Goal: Book appointment/travel/reservation

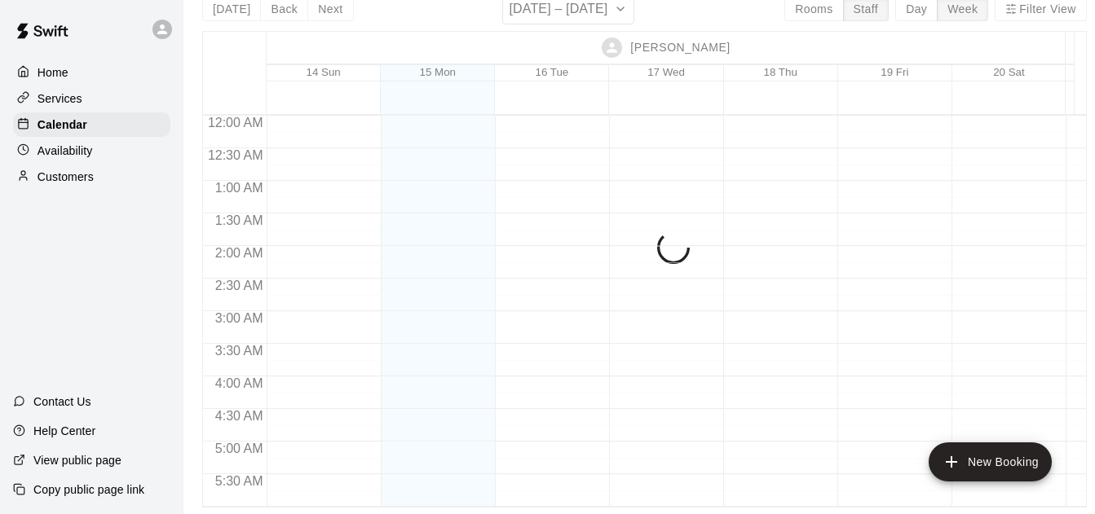
scroll to position [955, 2]
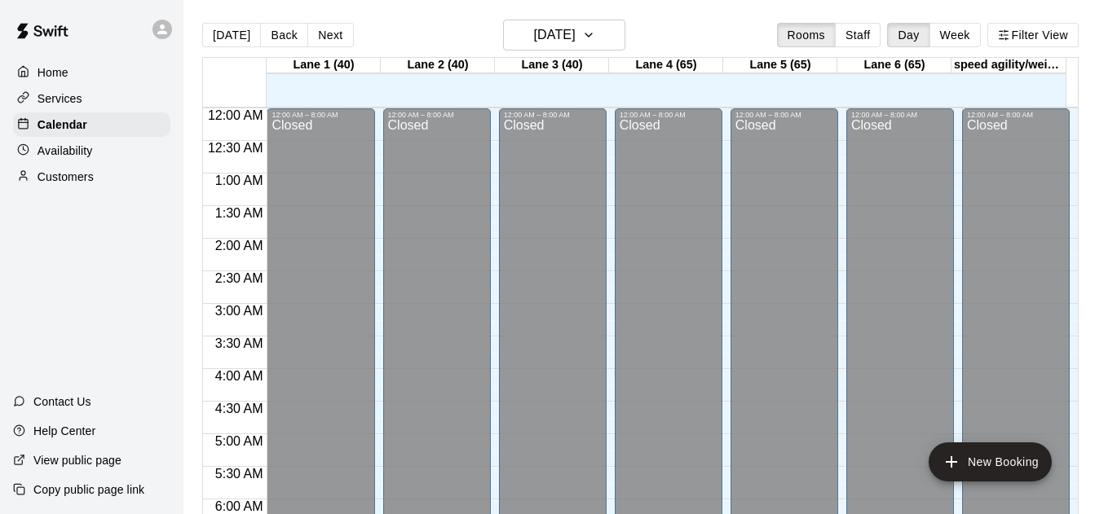
scroll to position [885, 0]
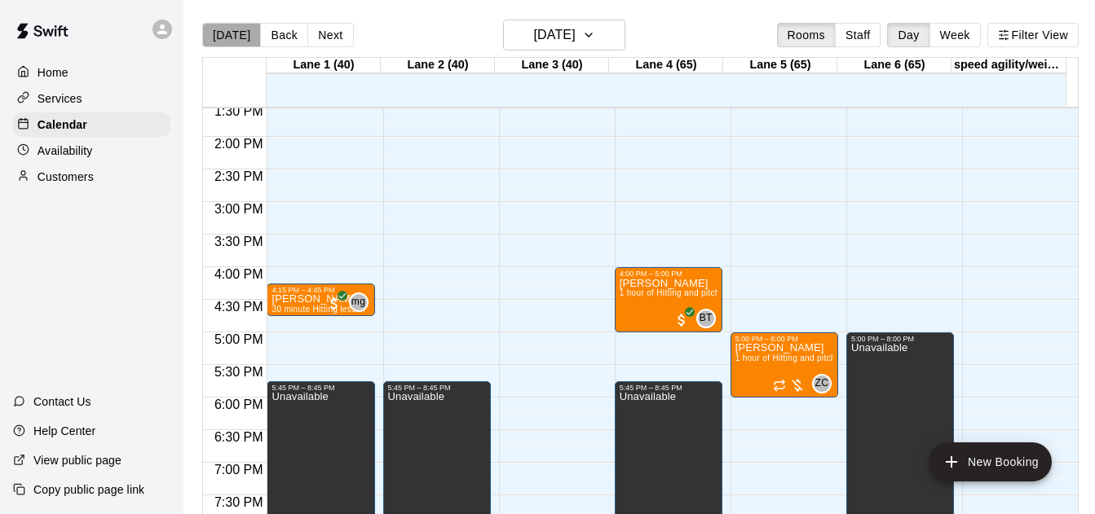
click at [234, 29] on button "[DATE]" at bounding box center [231, 35] width 59 height 24
click at [863, 38] on button "Staff" at bounding box center [858, 35] width 46 height 24
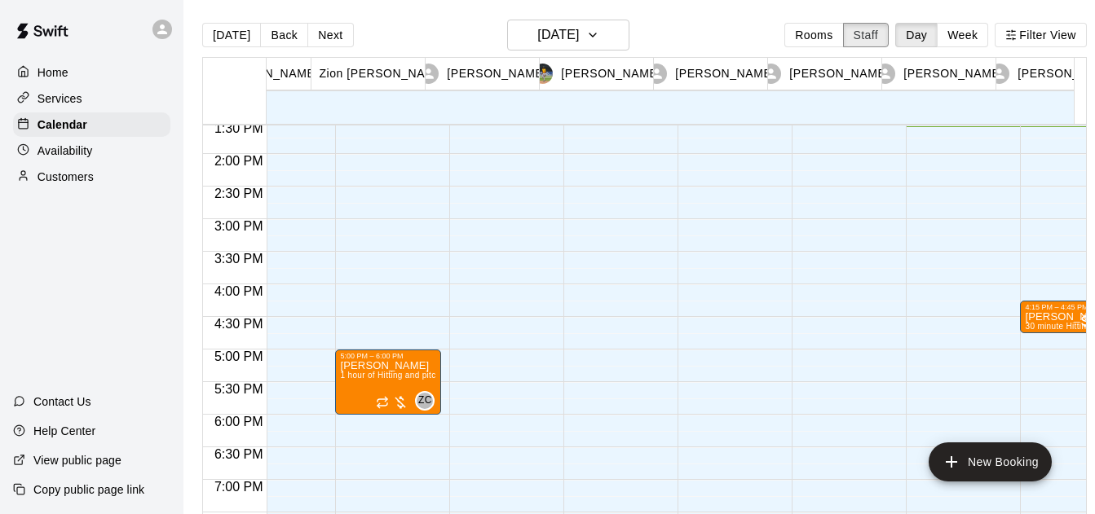
scroll to position [0, 160]
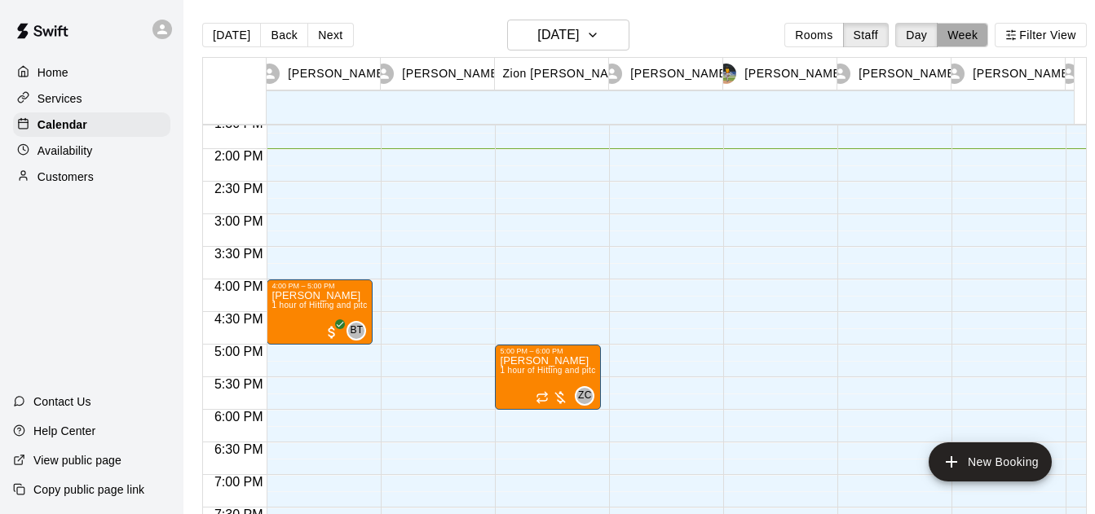
click at [967, 45] on button "Week" at bounding box center [962, 35] width 51 height 24
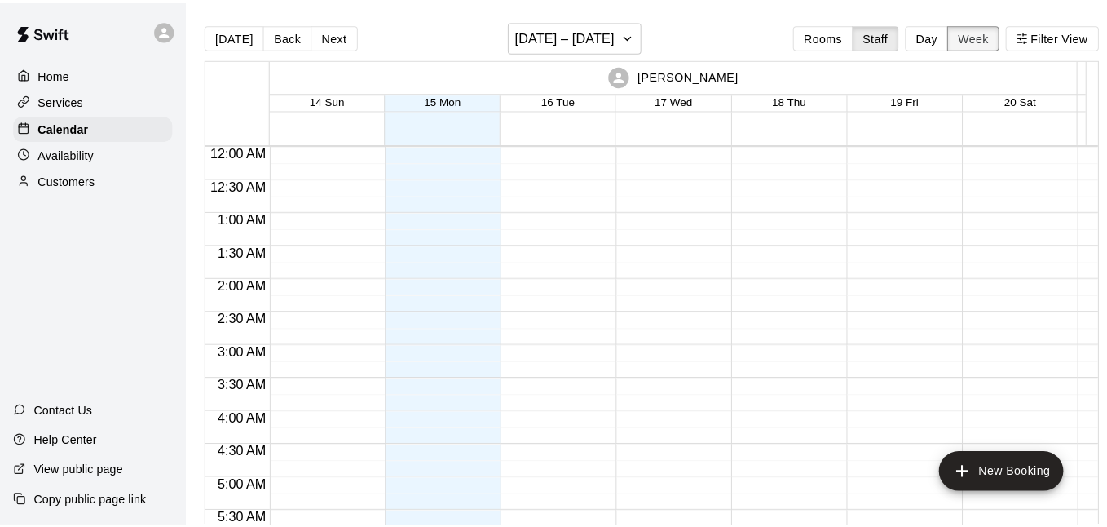
scroll to position [911, 0]
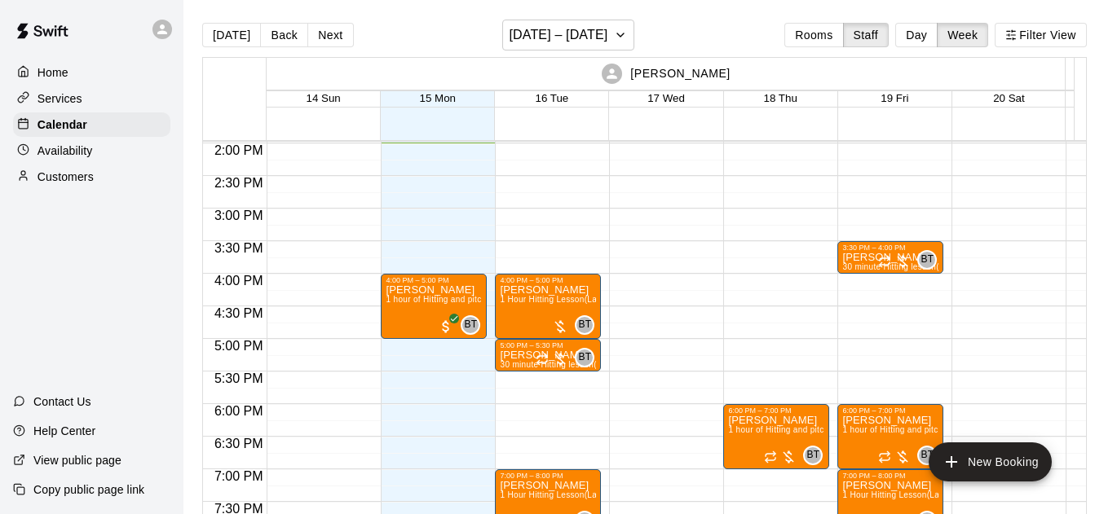
click at [503, 413] on div "4:00 PM – 5:00 PM [PERSON_NAME] 1 Hour Hitting Lesson (Lane 1 (40)) BT 0 5:00 P…" at bounding box center [548, 12] width 106 height 1565
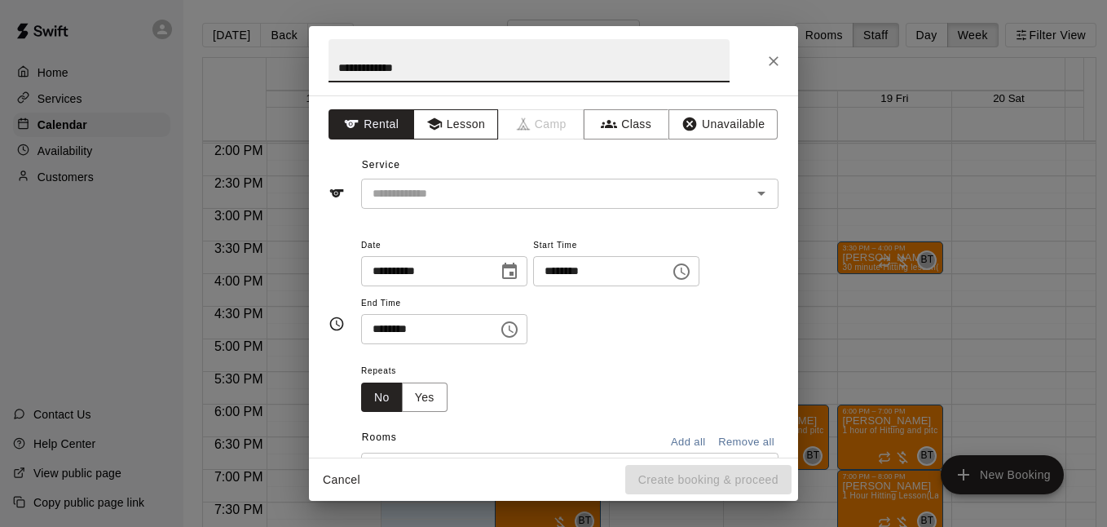
type input "**********"
click at [450, 118] on button "Lesson" at bounding box center [456, 124] width 86 height 30
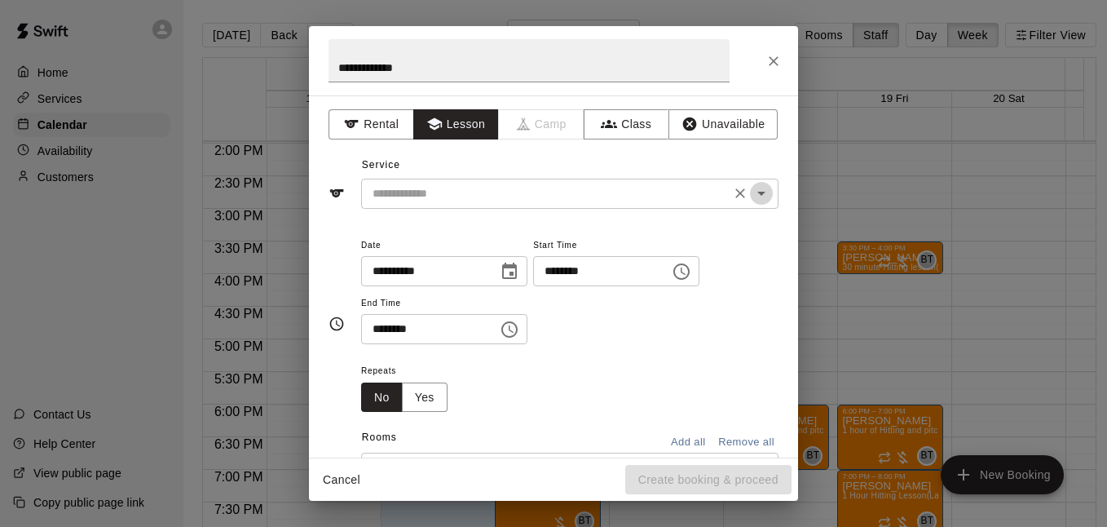
click at [756, 195] on icon "Open" at bounding box center [762, 193] width 20 height 20
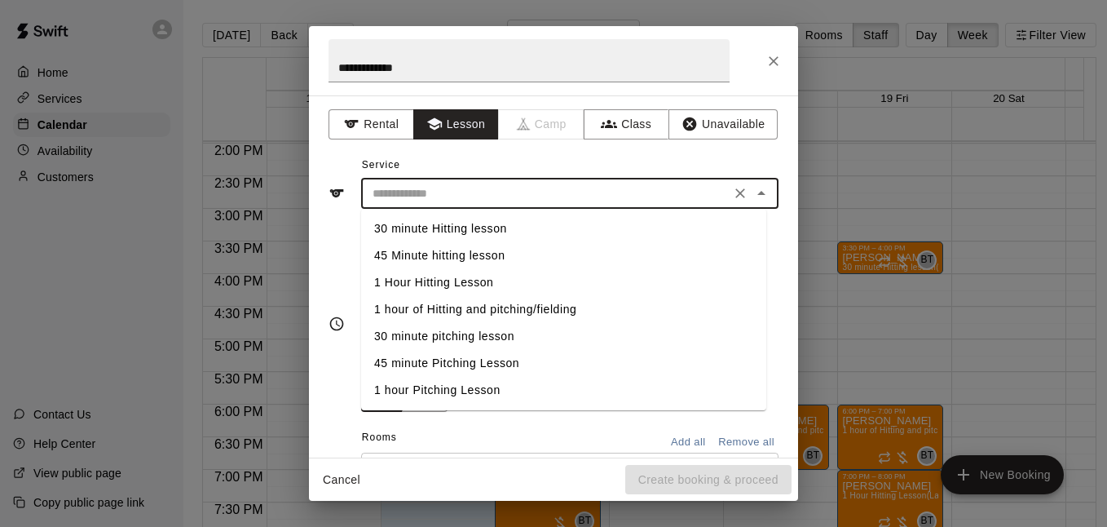
click at [688, 253] on li "45 Minute hitting lesson" at bounding box center [563, 255] width 405 height 27
type input "**********"
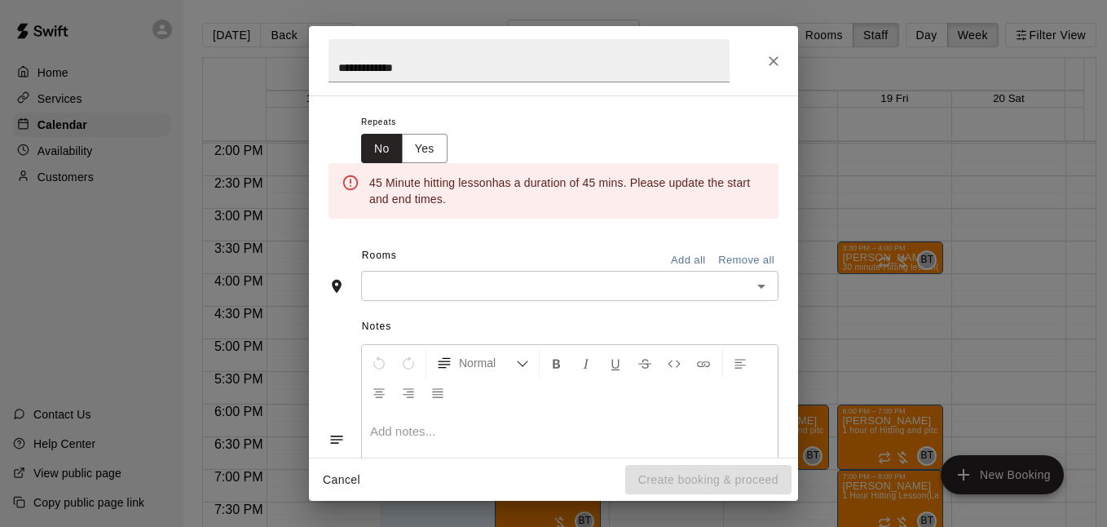
scroll to position [249, 0]
click at [752, 276] on icon "Open" at bounding box center [762, 286] width 20 height 20
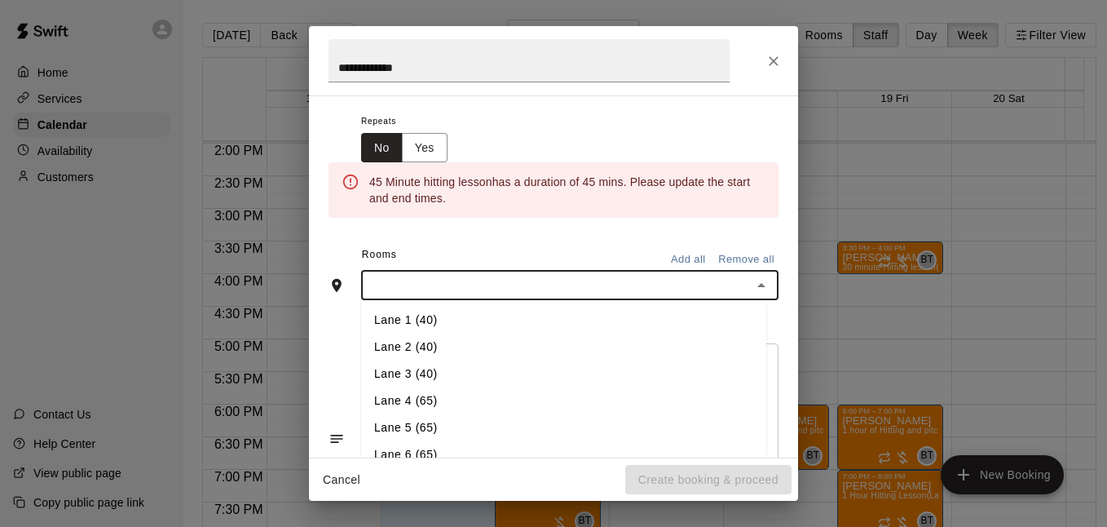
click at [611, 311] on li "Lane 1 (40)" at bounding box center [563, 320] width 405 height 27
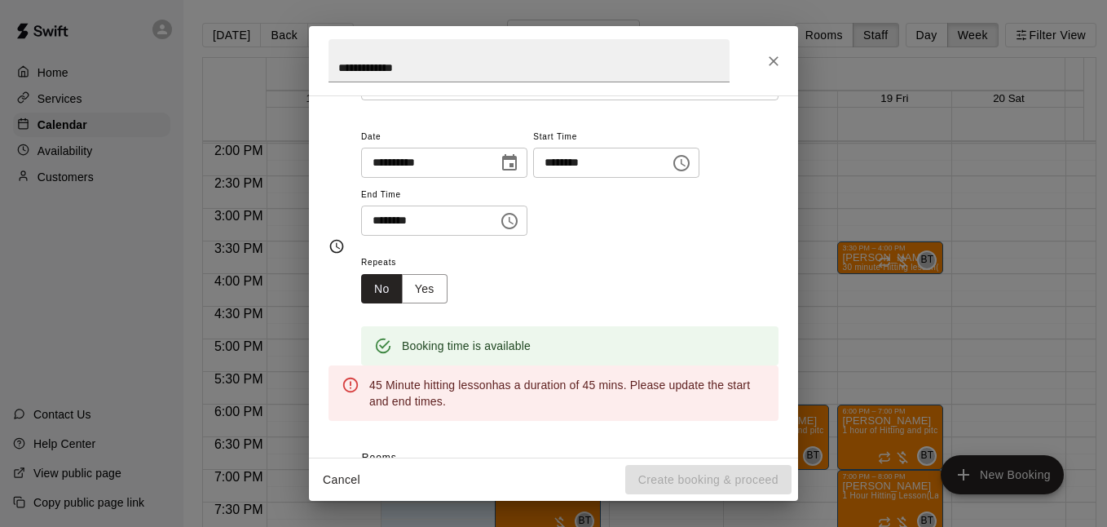
scroll to position [107, 0]
click at [514, 220] on icon "Choose time, selected time is 6:30 PM" at bounding box center [511, 221] width 5 height 7
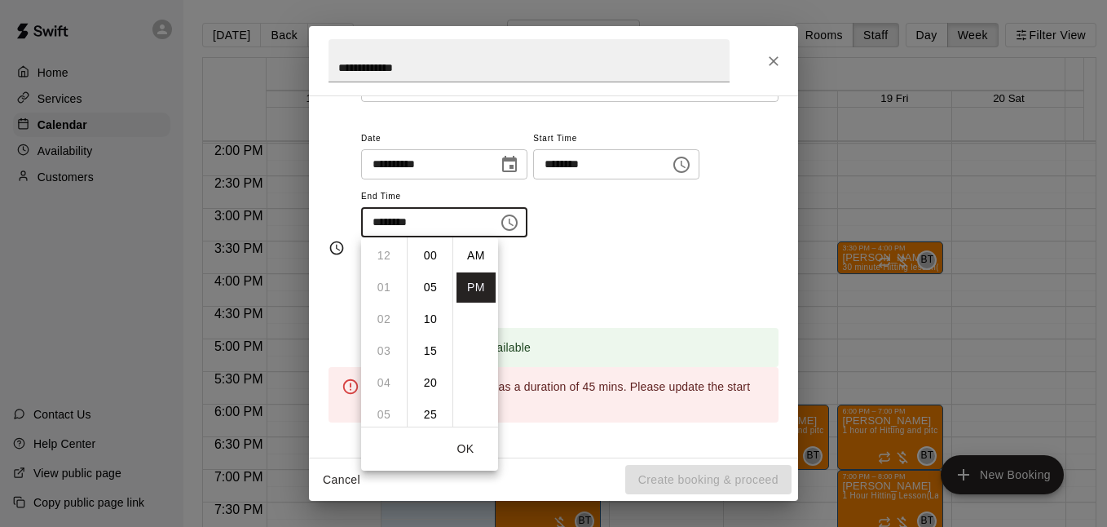
scroll to position [29, 0]
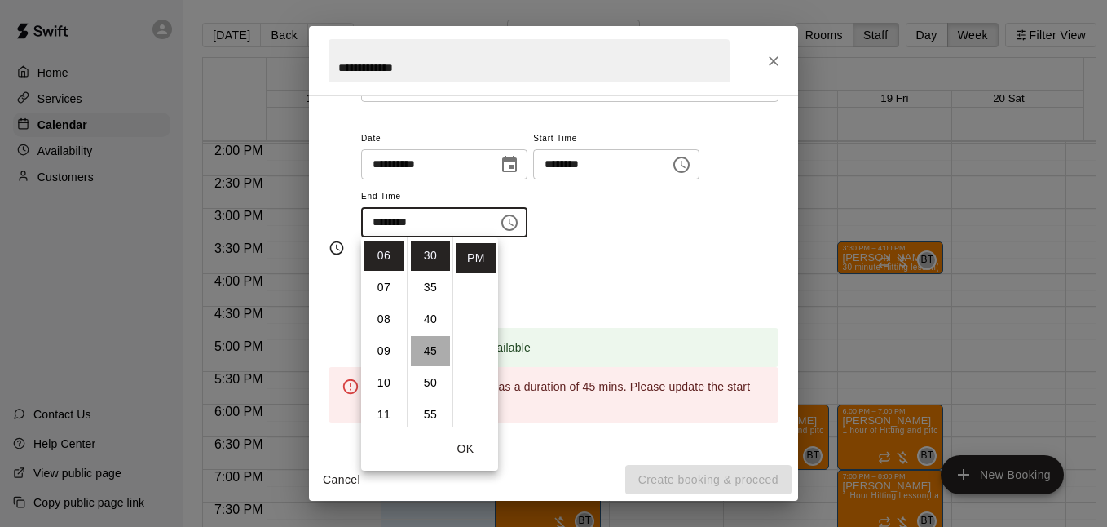
click at [419, 357] on li "45" at bounding box center [430, 351] width 39 height 30
type input "********"
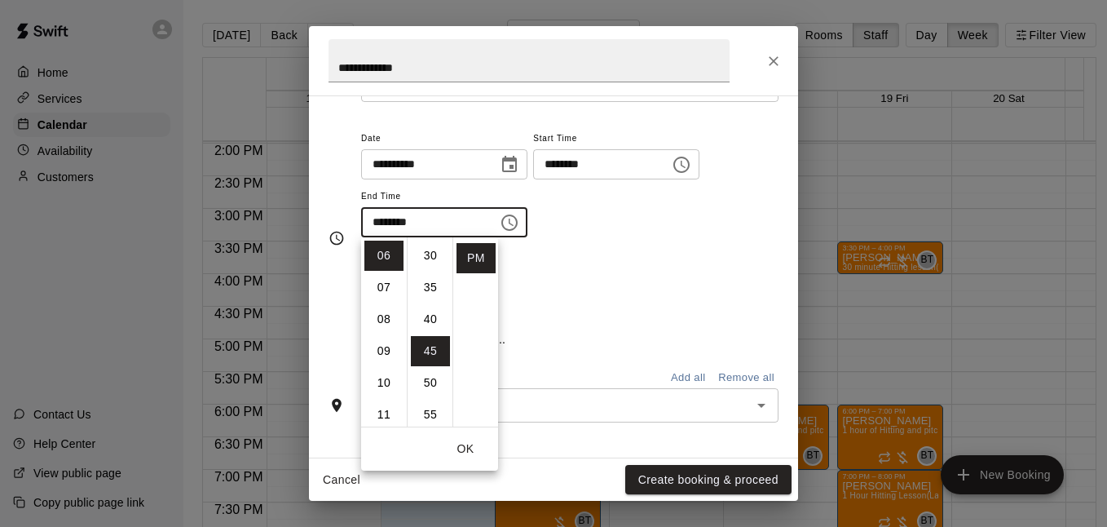
scroll to position [286, 0]
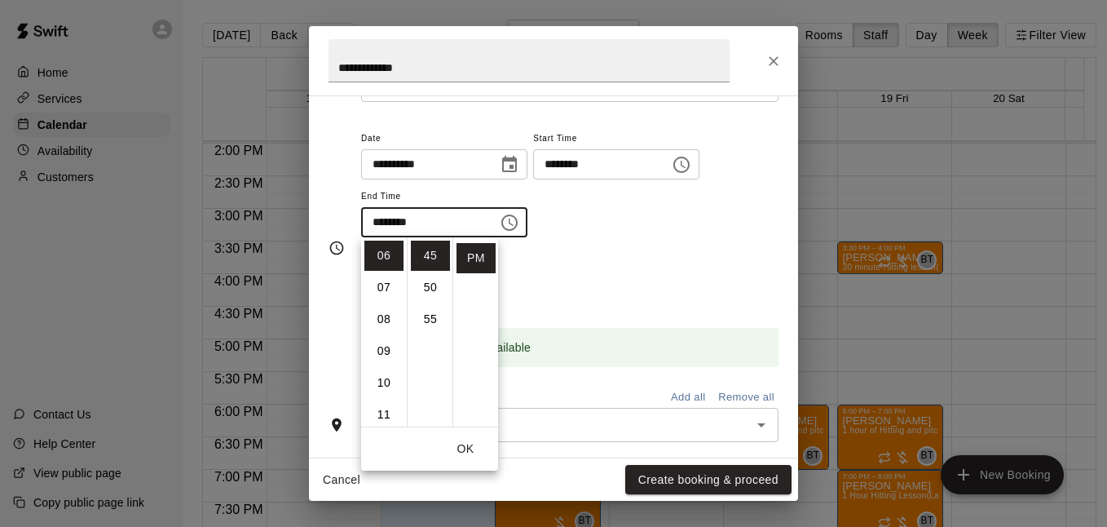
click at [635, 286] on div "Repeats No Yes" at bounding box center [569, 279] width 417 height 51
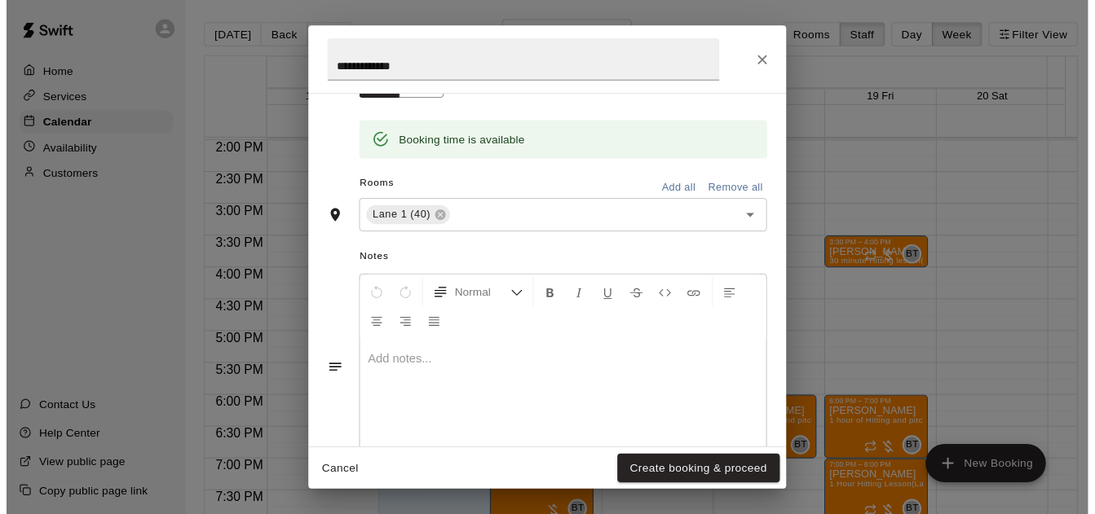
scroll to position [355, 0]
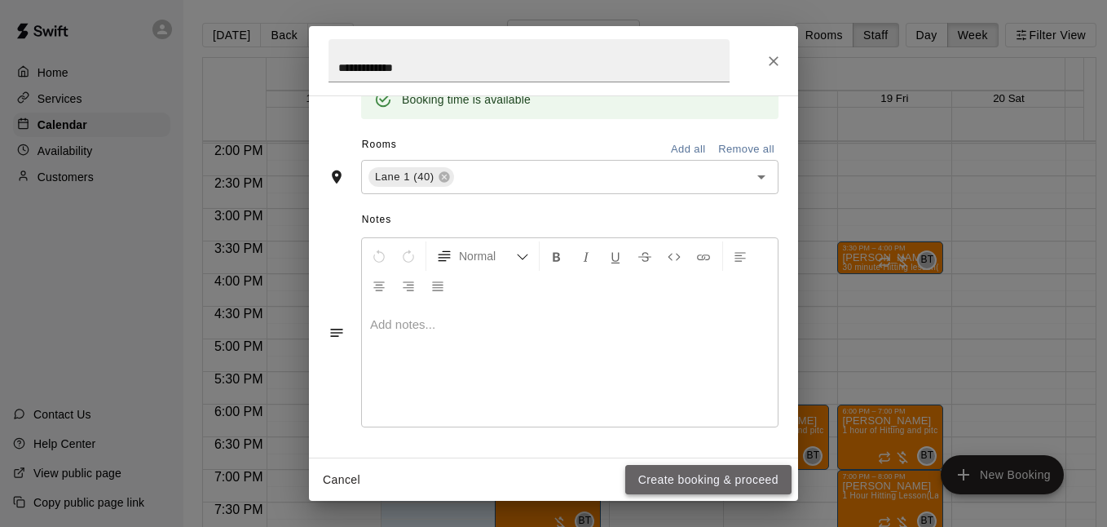
click at [699, 467] on button "Create booking & proceed" at bounding box center [708, 480] width 166 height 30
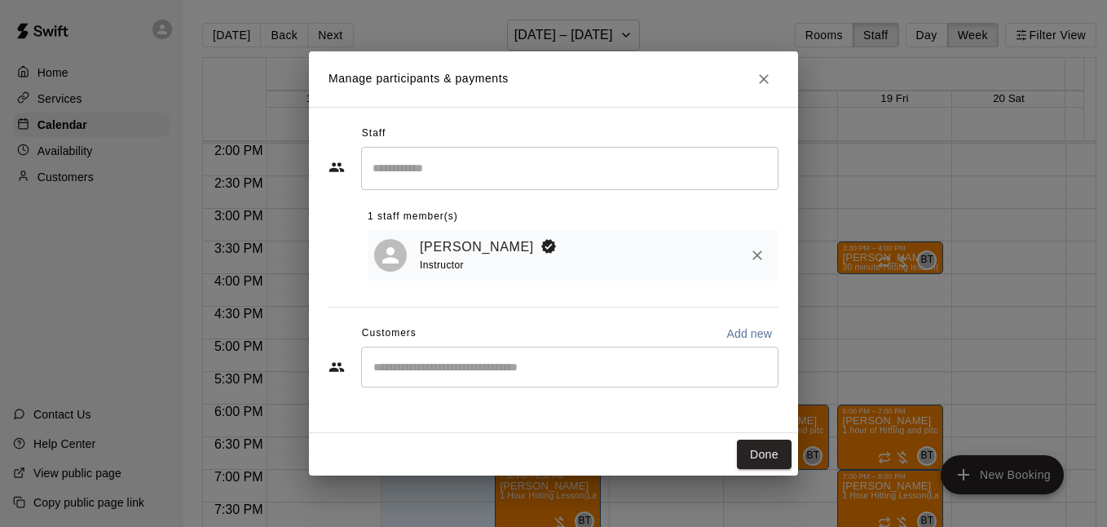
click at [606, 382] on div "​" at bounding box center [569, 366] width 417 height 41
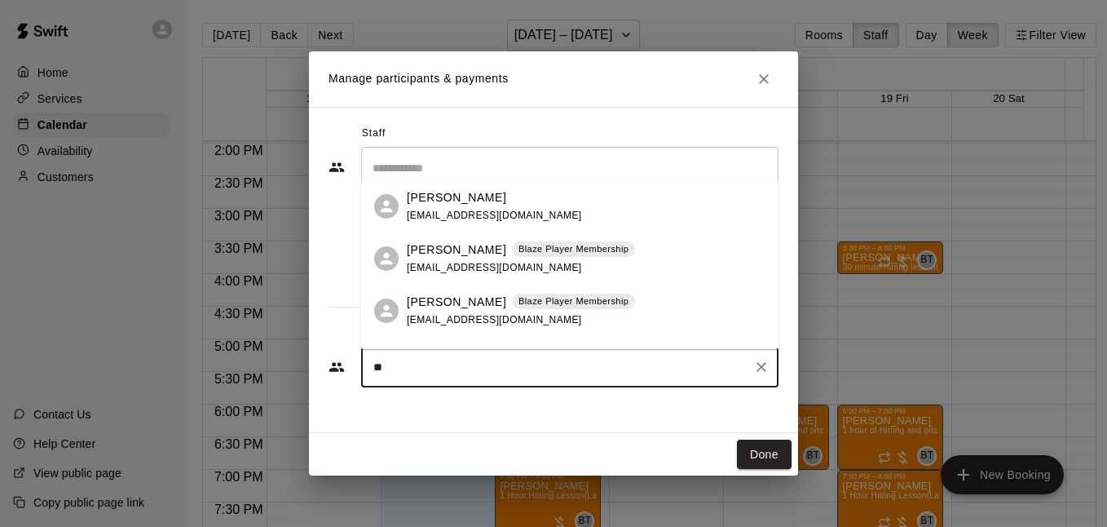
type input "*"
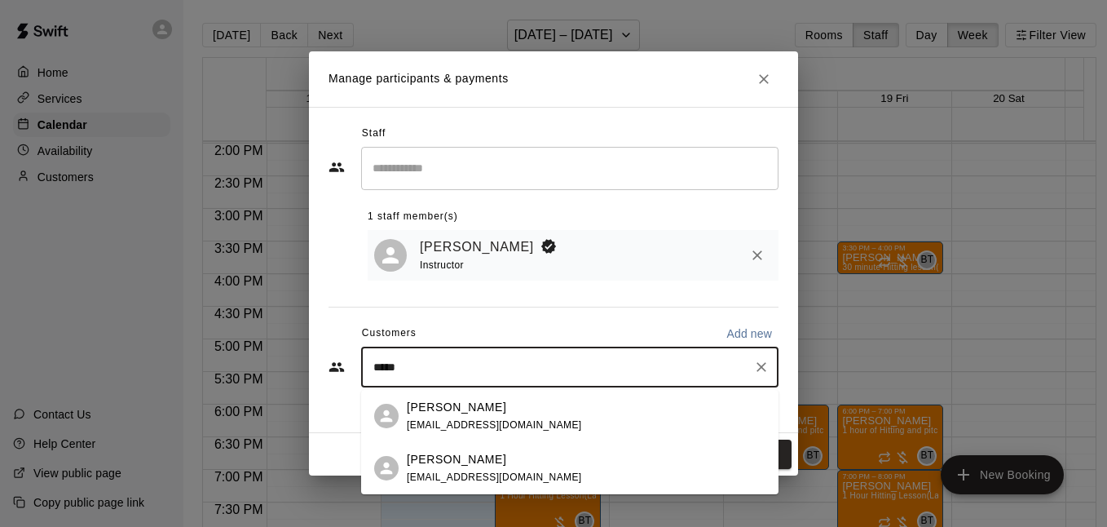
type input "******"
click at [608, 413] on div "[PERSON_NAME] [EMAIL_ADDRESS][DOMAIN_NAME]" at bounding box center [586, 416] width 359 height 35
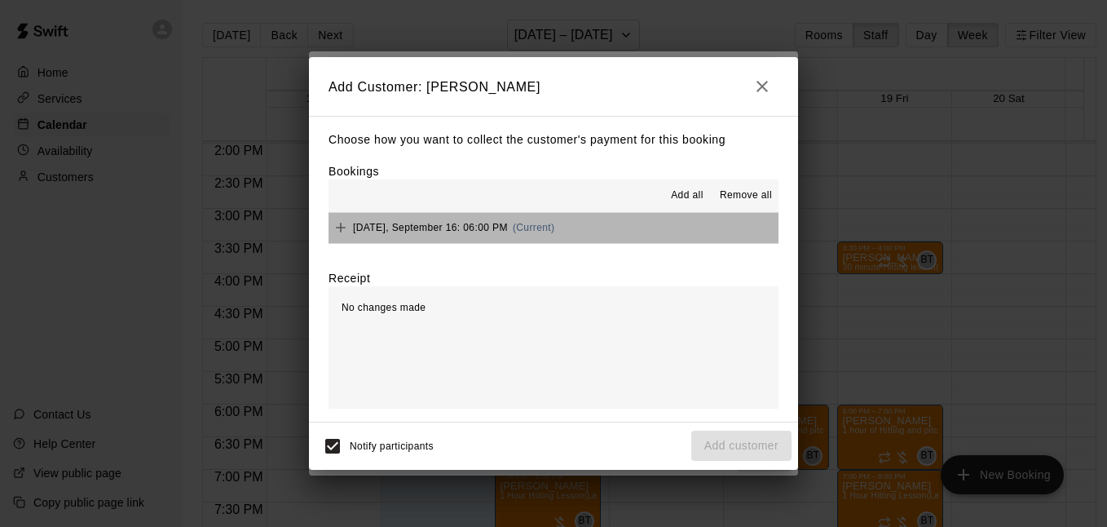
click at [672, 220] on button "[DATE], September 16: 06:00 PM (Current)" at bounding box center [554, 228] width 450 height 30
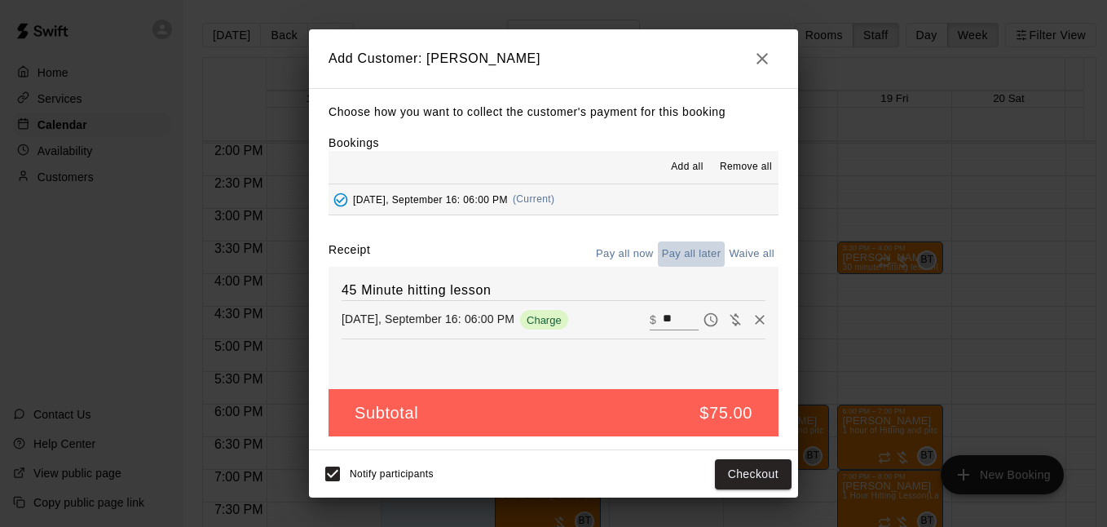
click at [698, 249] on button "Pay all later" at bounding box center [692, 253] width 68 height 25
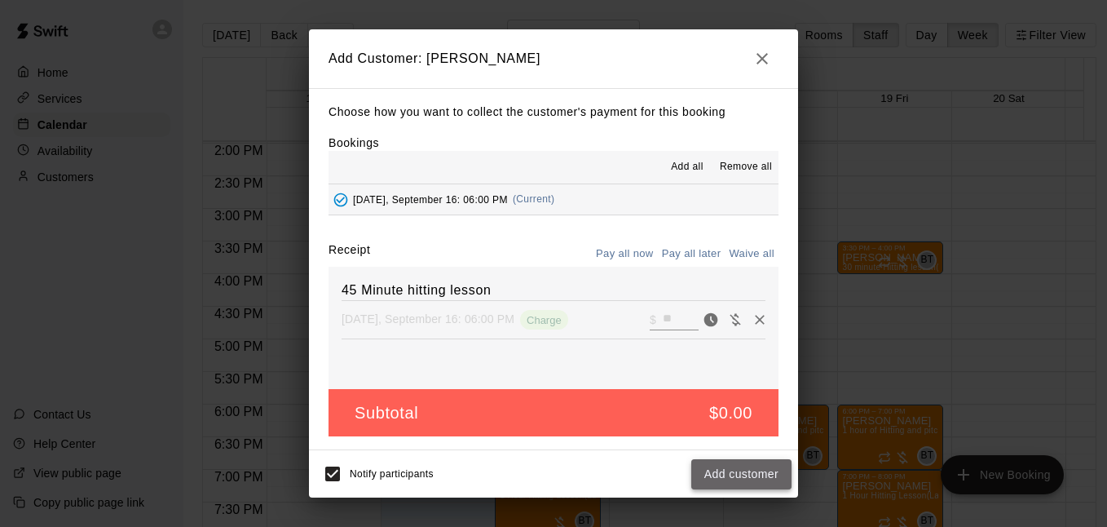
click at [748, 471] on button "Add customer" at bounding box center [741, 474] width 100 height 30
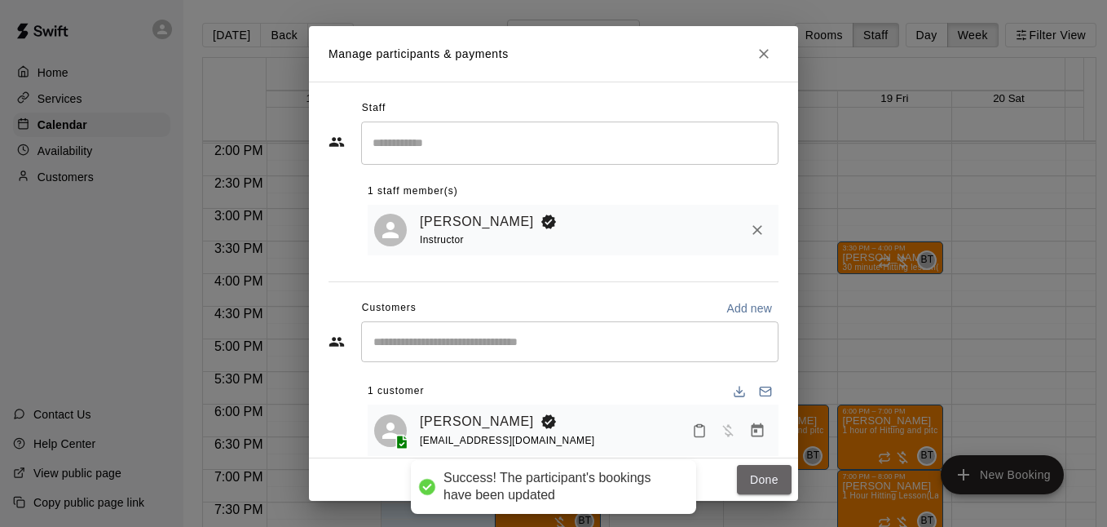
click at [748, 471] on button "Done" at bounding box center [764, 480] width 55 height 30
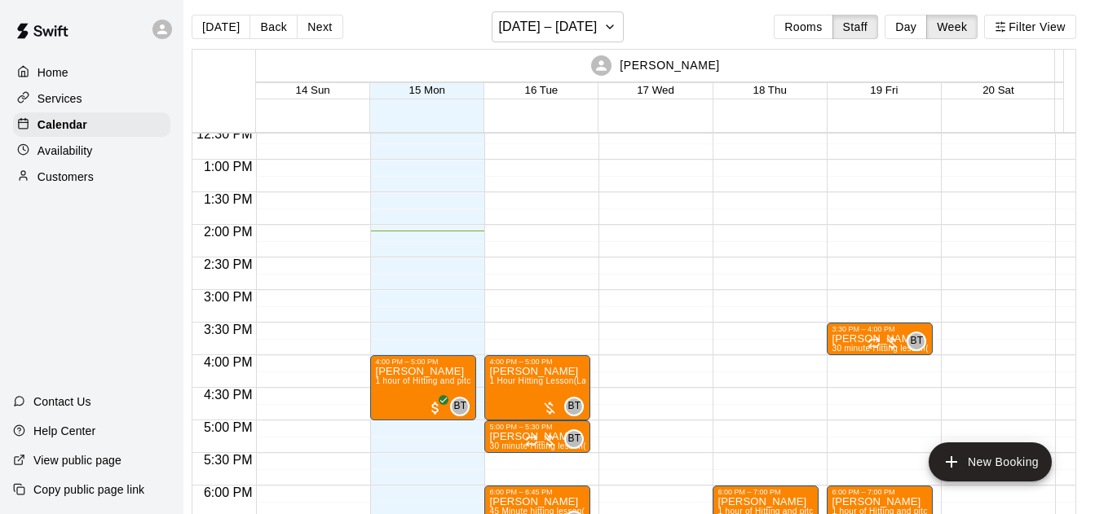
scroll to position [821, 0]
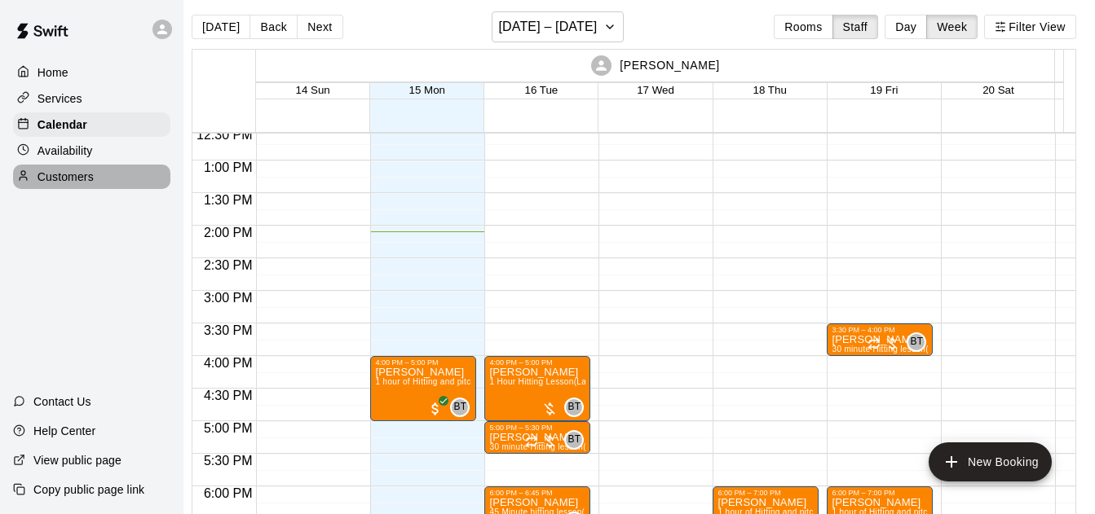
click at [144, 176] on div "Customers" at bounding box center [91, 177] width 157 height 24
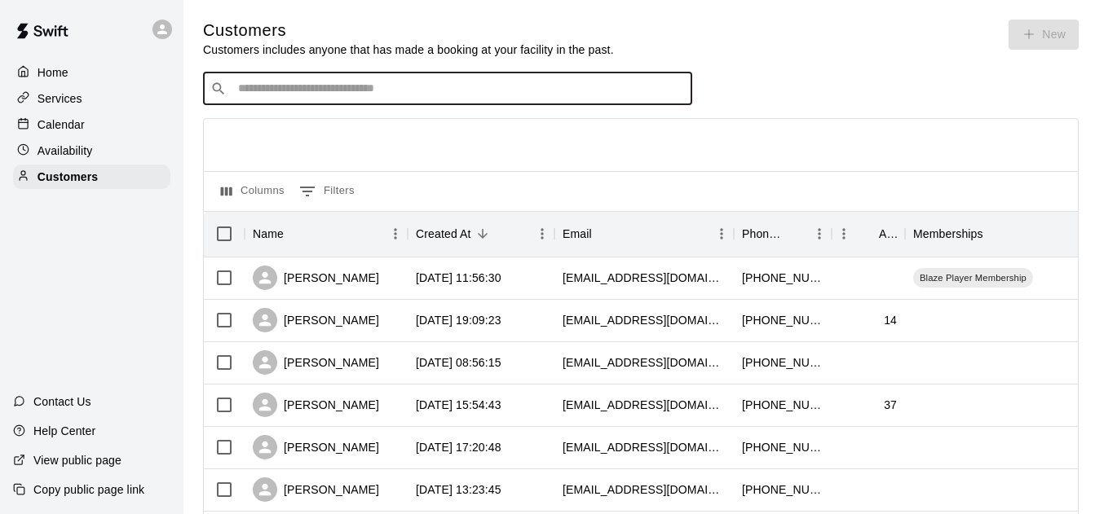
click at [488, 91] on input "Search customers by name or email" at bounding box center [459, 89] width 452 height 16
type input "*****"
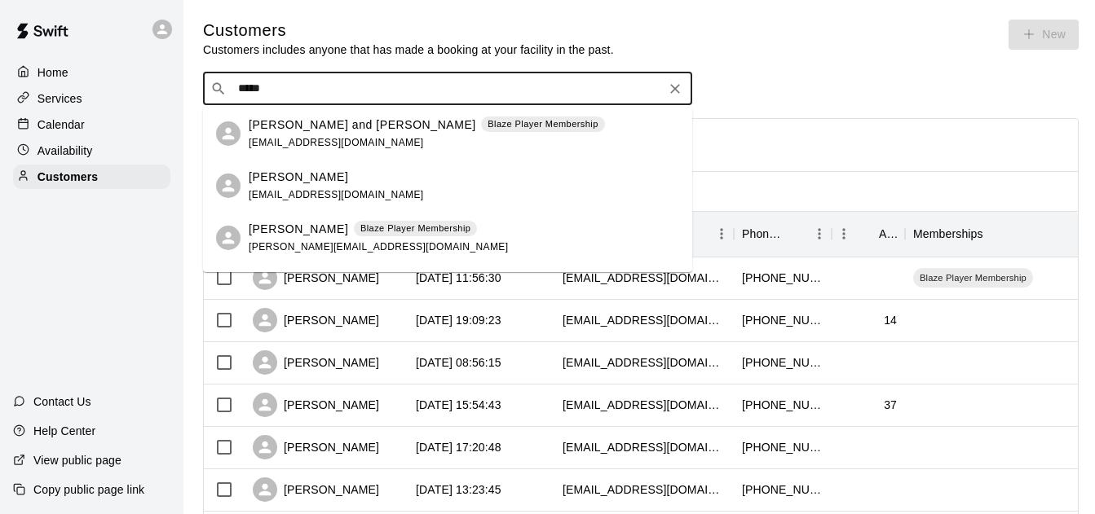
click at [509, 176] on div "[PERSON_NAME] [EMAIL_ADDRESS][DOMAIN_NAME]" at bounding box center [464, 186] width 430 height 35
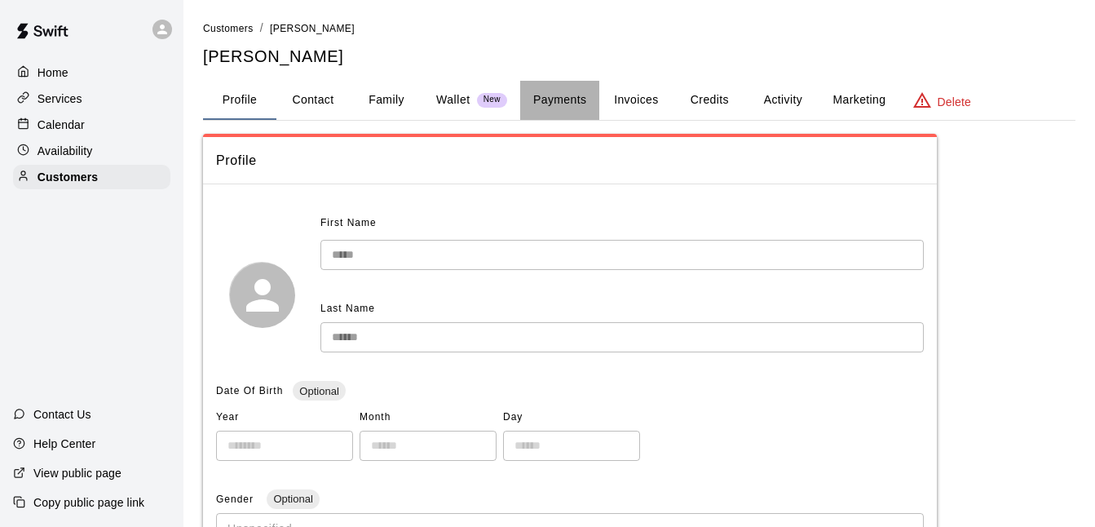
click at [557, 93] on button "Payments" at bounding box center [559, 100] width 79 height 39
